Goal: Transaction & Acquisition: Book appointment/travel/reservation

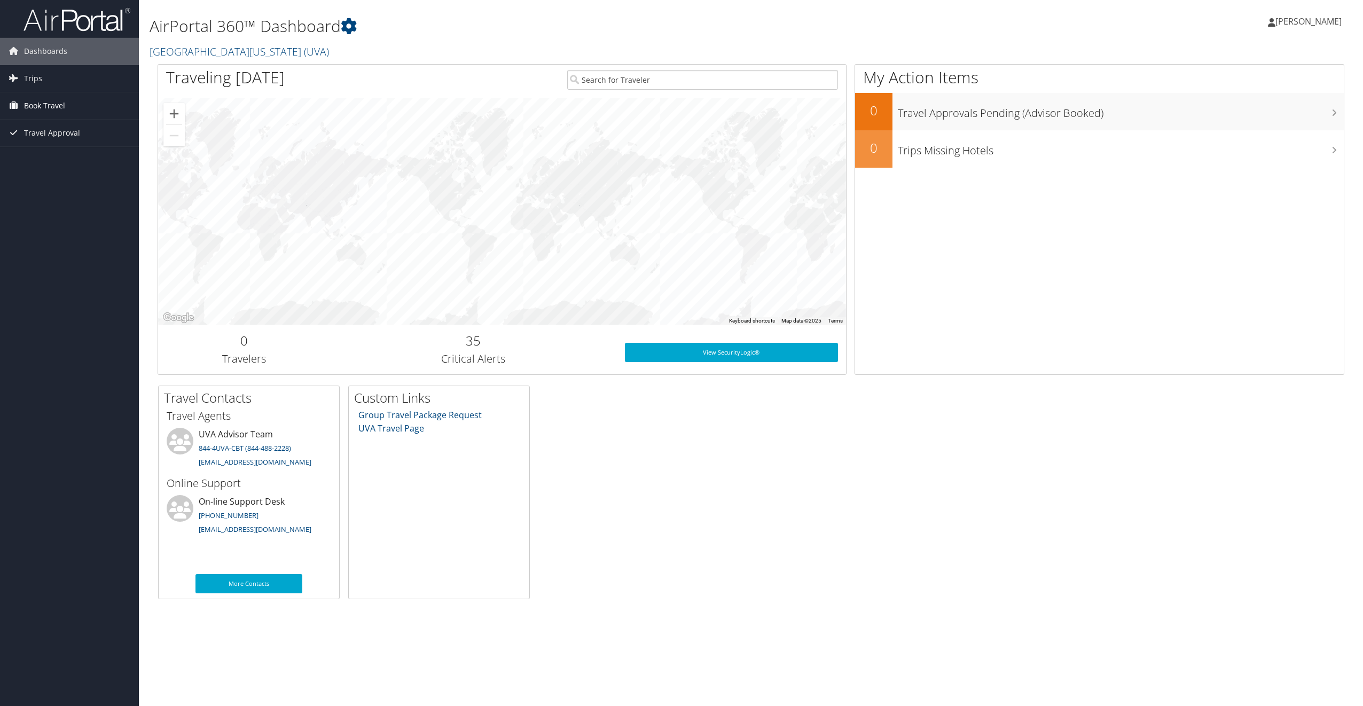
click at [60, 100] on span "Book Travel" at bounding box center [44, 105] width 41 height 27
click at [86, 160] on link "Book/Manage Online Trips" at bounding box center [69, 159] width 139 height 16
